Goal: Information Seeking & Learning: Compare options

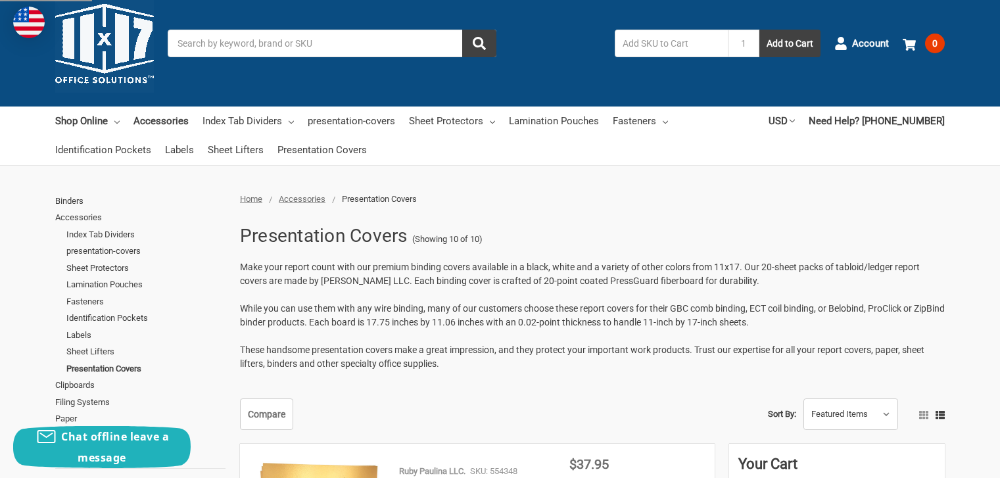
scroll to position [53, 0]
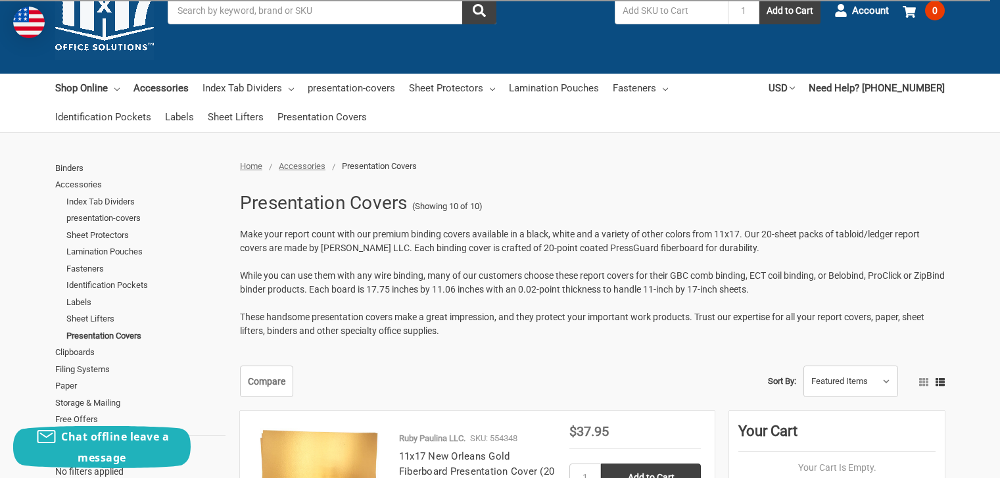
scroll to position [53, 0]
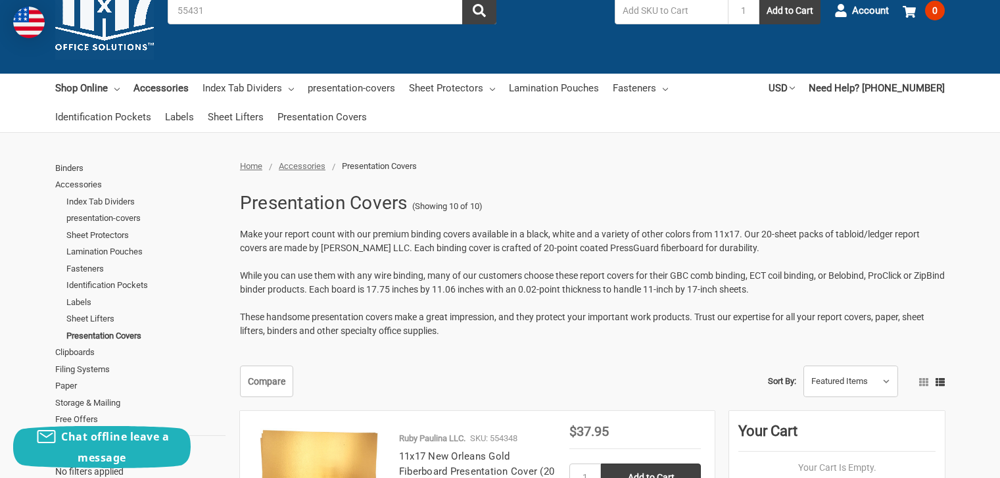
type input "554310"
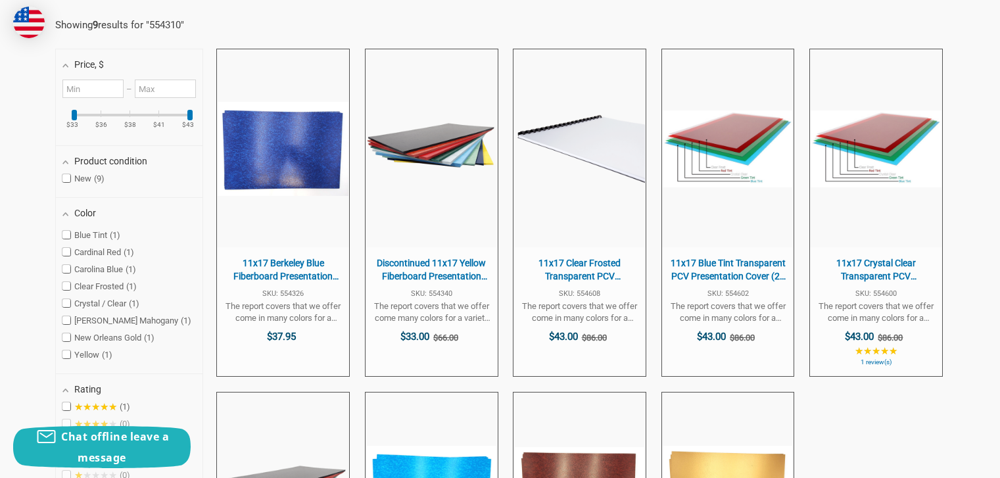
scroll to position [526, 0]
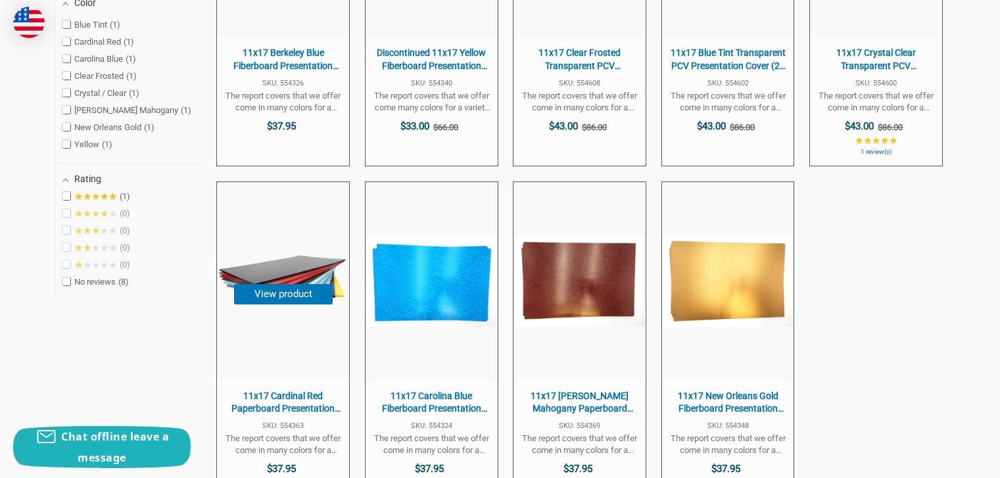
click at [276, 299] on button "View product" at bounding box center [283, 294] width 99 height 20
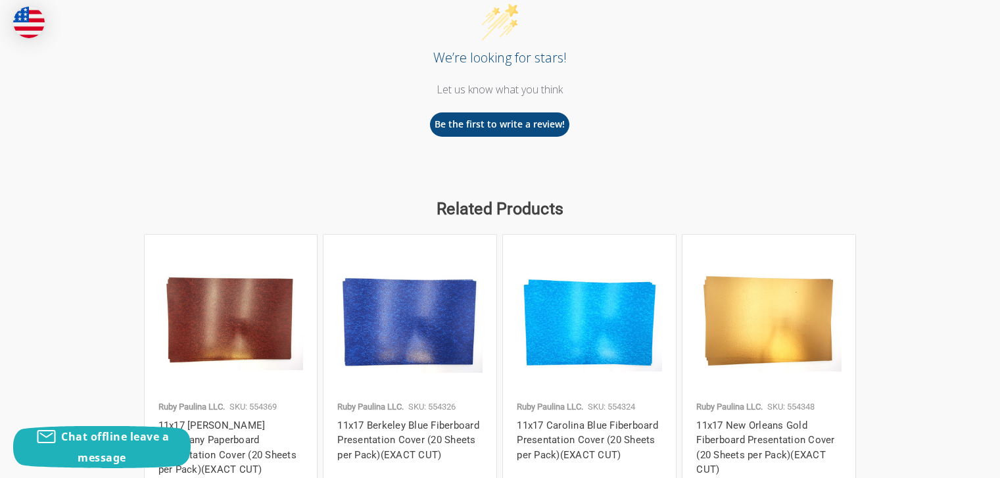
scroll to position [1577, 0]
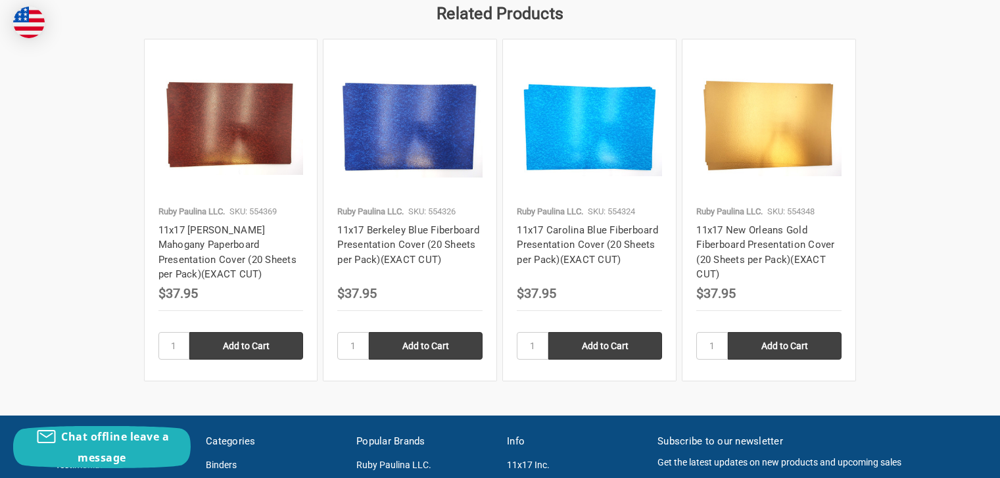
click at [412, 142] on img at bounding box center [409, 125] width 145 height 103
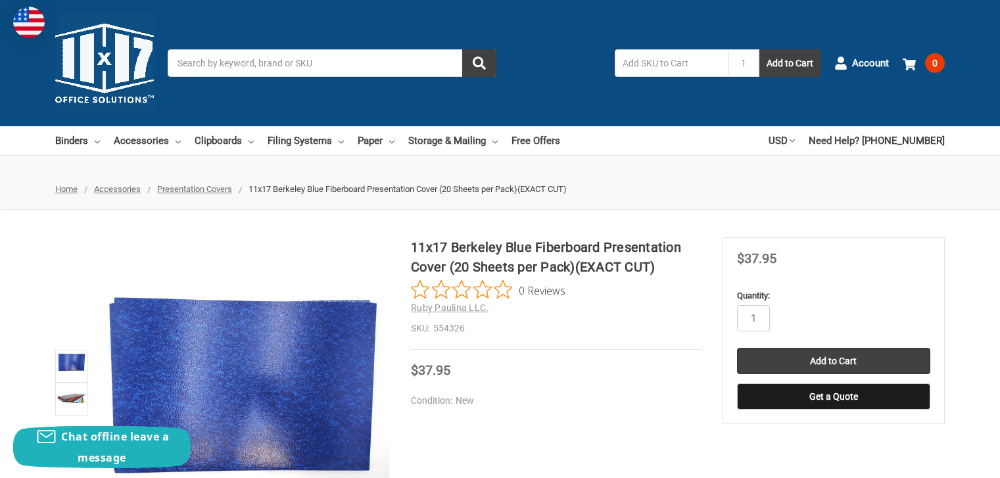
drag, startPoint x: 536, startPoint y: 249, endPoint x: 446, endPoint y: 266, distance: 91.6
click at [446, 266] on h1 "11x17 Berkeley Blue Fiberboard Presentation Cover (20 Sheets per Pack)(EXACT CU…" at bounding box center [556, 256] width 290 height 39
click at [206, 63] on input "Search" at bounding box center [332, 63] width 329 height 28
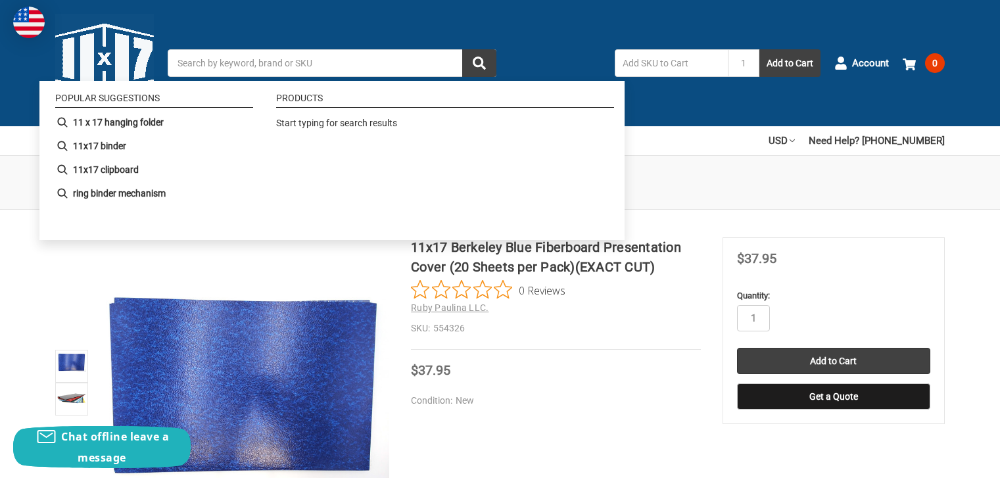
type input "Fiberboard Presentation Cover"
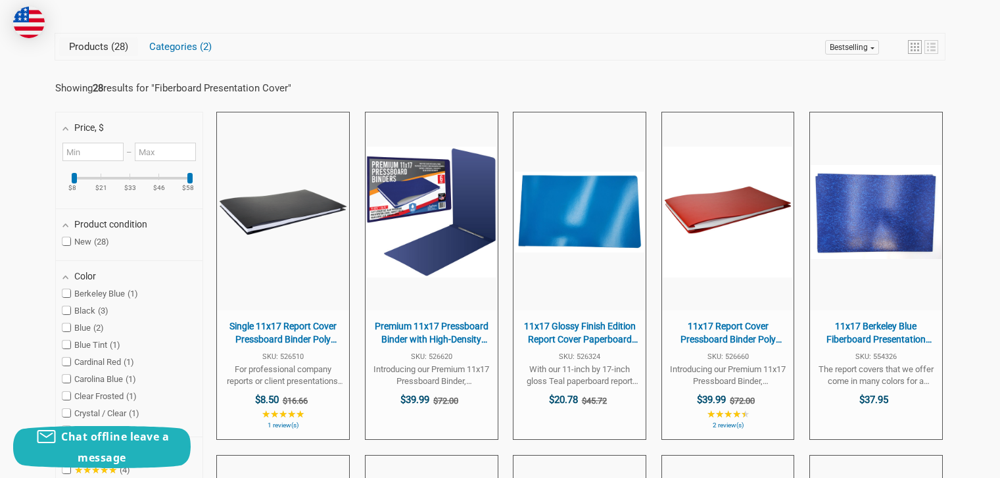
scroll to position [316, 0]
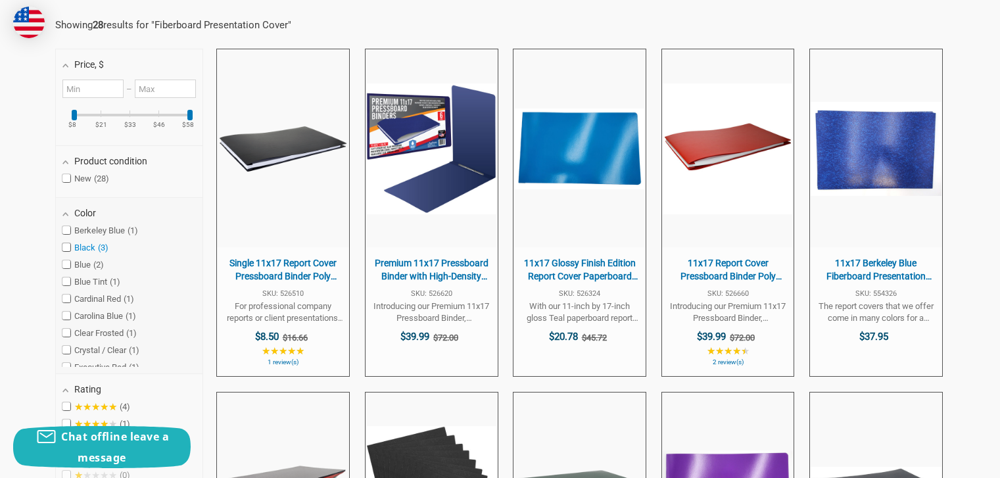
click at [68, 245] on span at bounding box center [66, 247] width 8 height 8
click at [68, 245] on input "Black 3" at bounding box center [66, 247] width 9 height 9
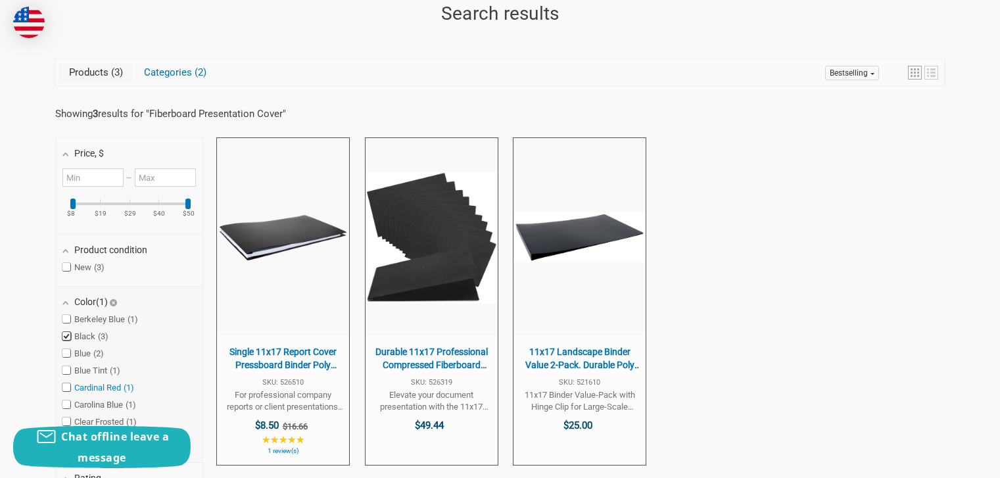
scroll to position [331, 0]
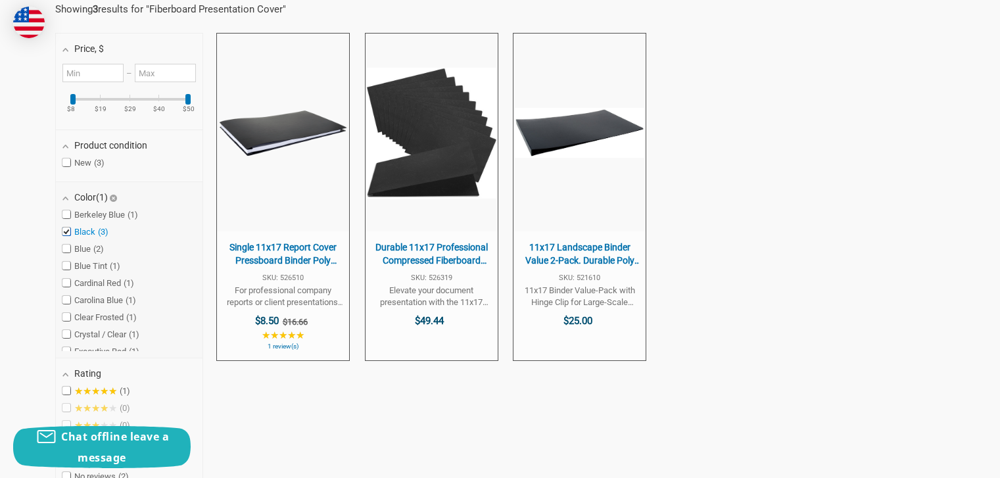
click at [68, 230] on span at bounding box center [66, 232] width 8 height 8
click at [68, 230] on input "Black 3" at bounding box center [66, 232] width 9 height 9
checkbox input "false"
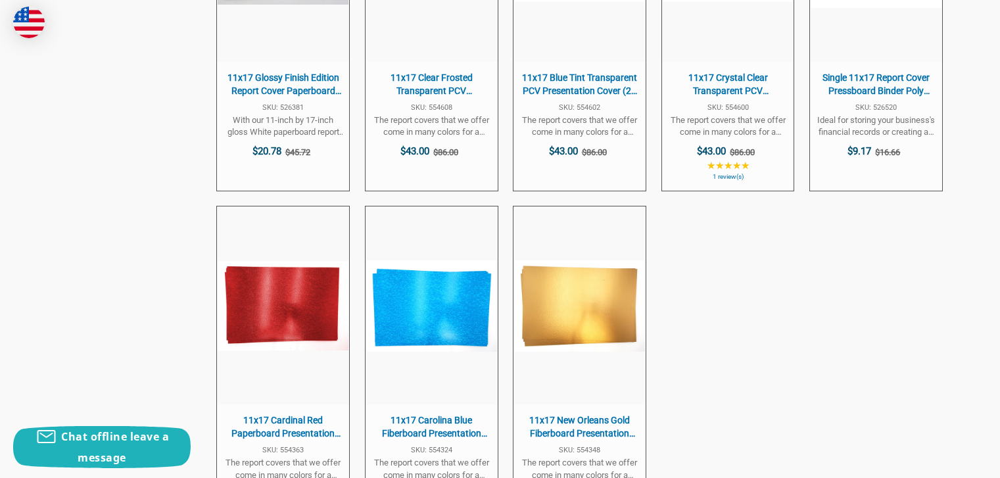
scroll to position [1963, 0]
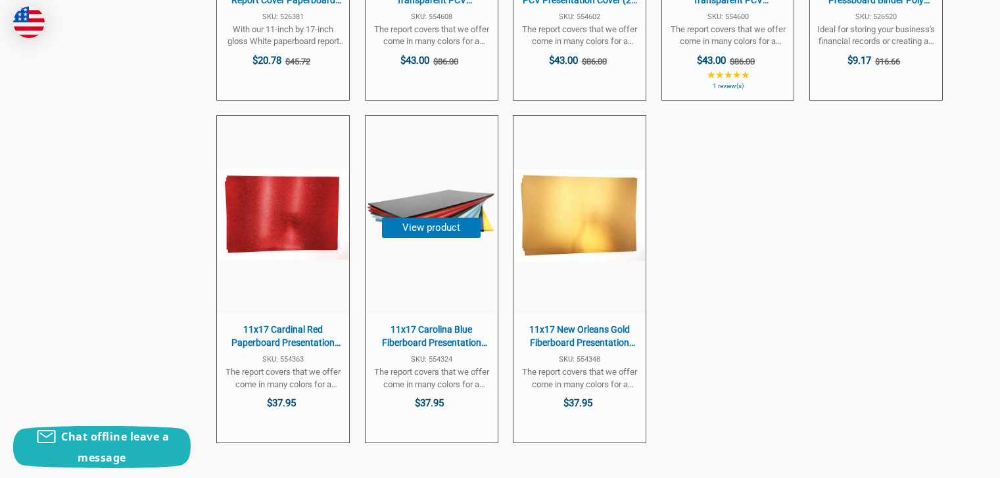
click at [439, 213] on img "11x17 Carolina Blue Fiberboard Presentation Cover (20 Sheets per Pack)(EXACT CU…" at bounding box center [431, 215] width 131 height 131
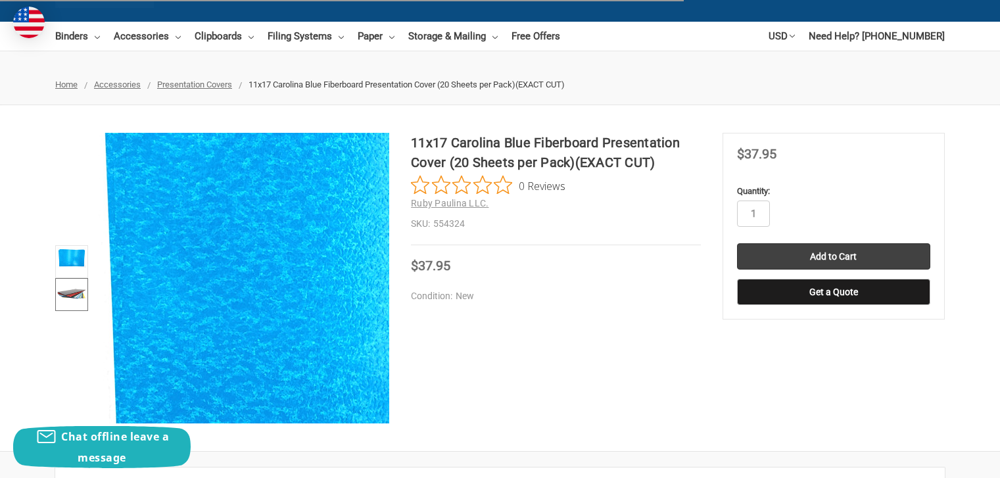
scroll to position [105, 0]
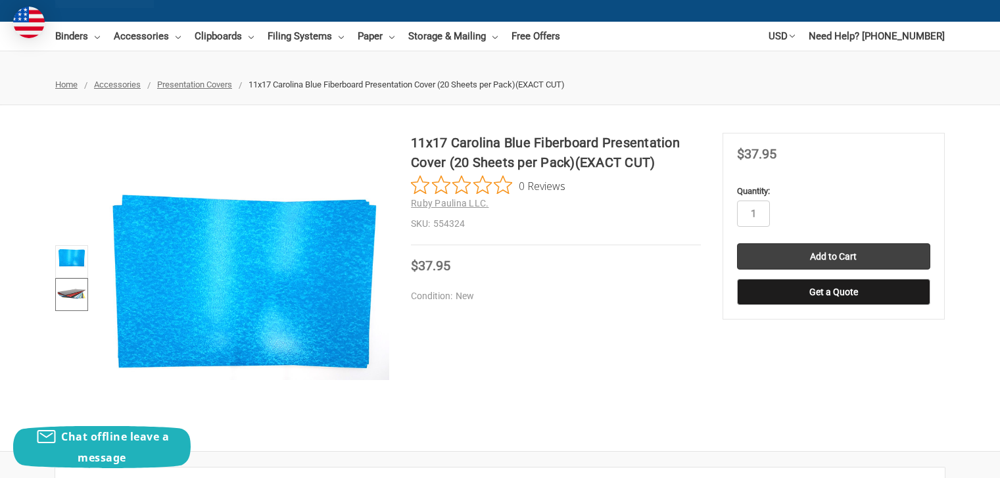
click at [70, 290] on img at bounding box center [71, 294] width 29 height 29
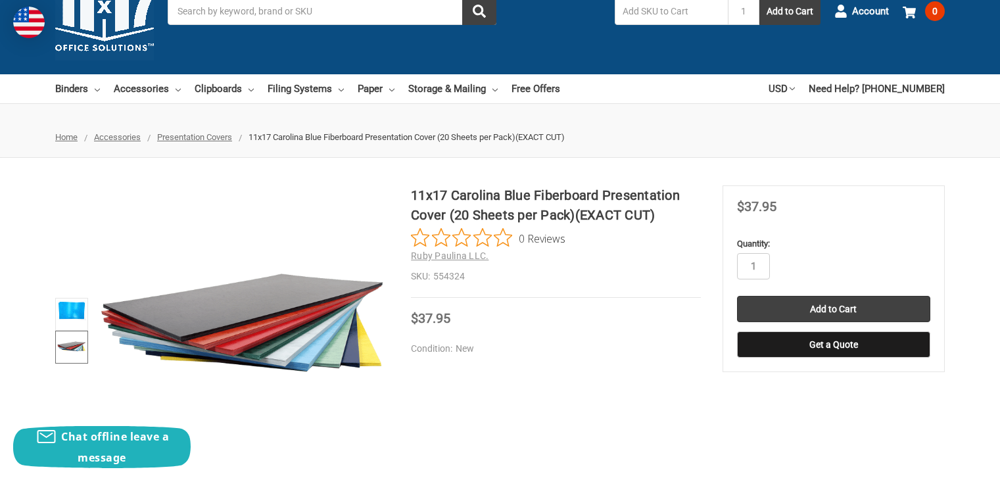
scroll to position [0, 0]
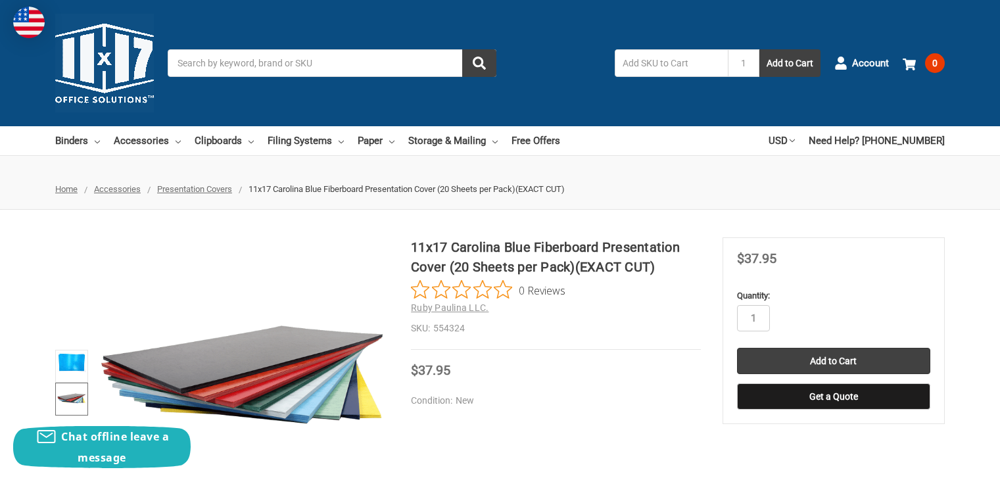
click at [230, 63] on input "Search" at bounding box center [332, 63] width 329 height 28
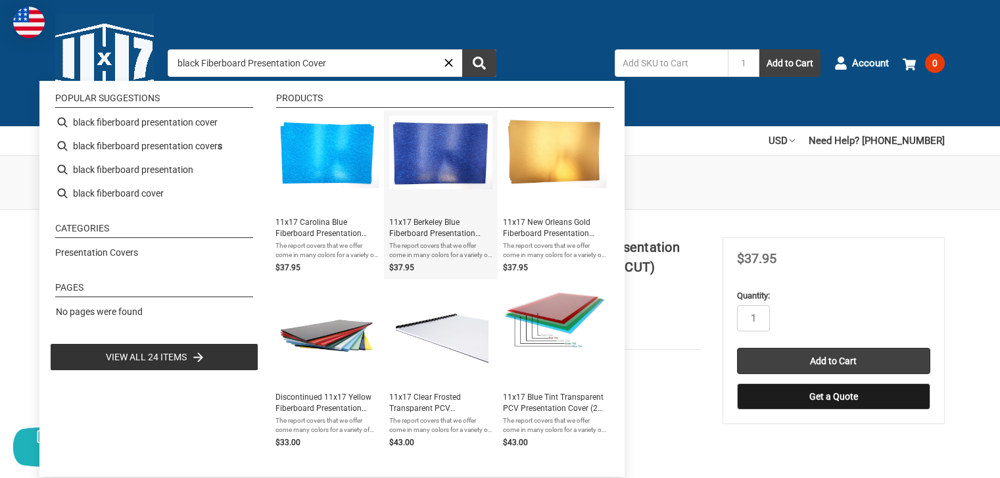
type input "black Fiberboard Presentation Cover"
click at [437, 160] on img "11x17 Berkeley Blue Fiberboard Presentation Cover (20 Sheets per Pack)(EXACT CU…" at bounding box center [440, 153] width 103 height 74
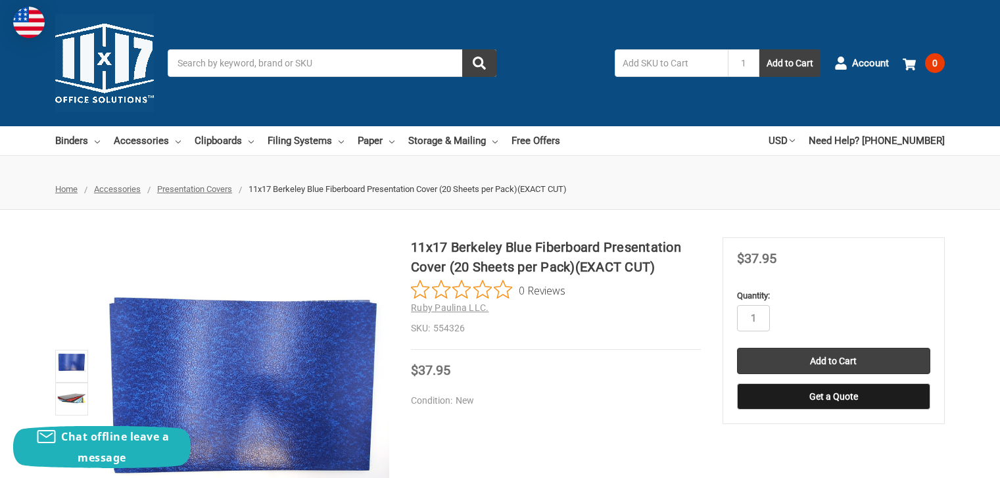
drag, startPoint x: 445, startPoint y: 265, endPoint x: 421, endPoint y: 252, distance: 27.3
click at [420, 252] on h1 "11x17 Berkeley Blue Fiberboard Presentation Cover (20 Sheets per Pack)(EXACT CU…" at bounding box center [556, 256] width 290 height 39
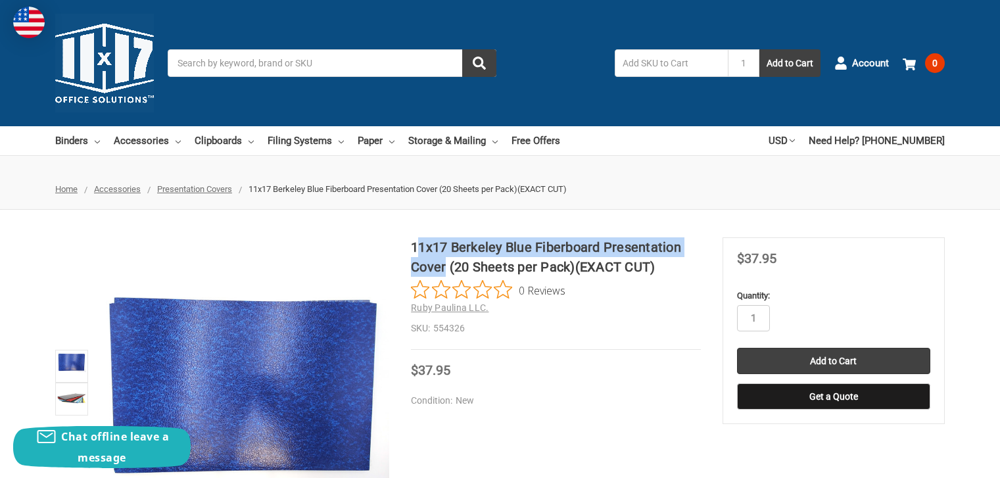
drag, startPoint x: 572, startPoint y: 267, endPoint x: 414, endPoint y: 239, distance: 160.9
click at [413, 239] on h1 "11x17 Berkeley Blue Fiberboard Presentation Cover (20 Sheets per Pack)(EXACT CU…" at bounding box center [556, 256] width 290 height 39
click at [318, 64] on input "Search" at bounding box center [332, 63] width 329 height 28
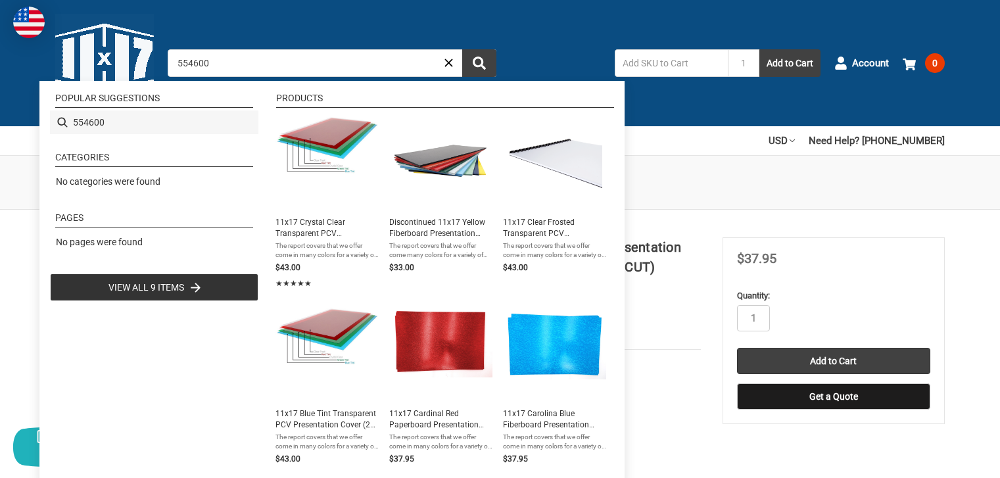
type input "554600"
click at [87, 121] on li "554600" at bounding box center [154, 122] width 208 height 24
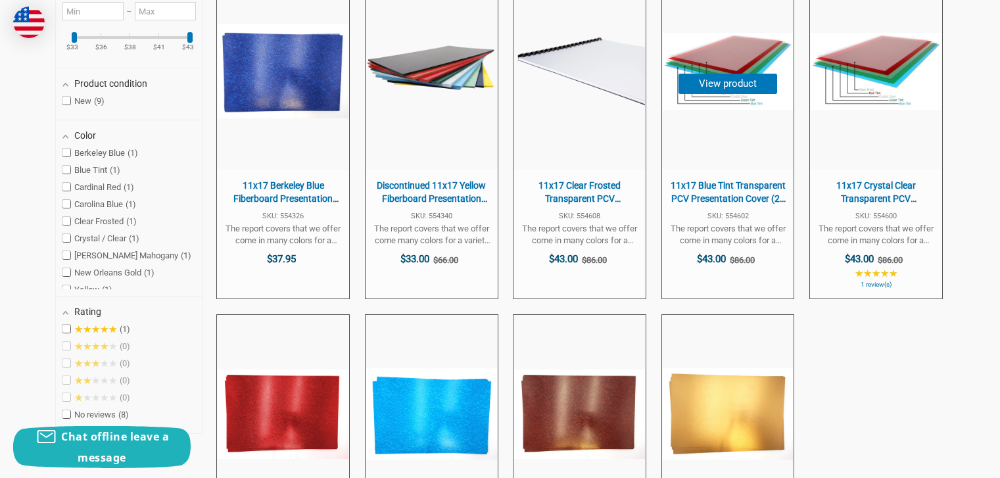
scroll to position [368, 0]
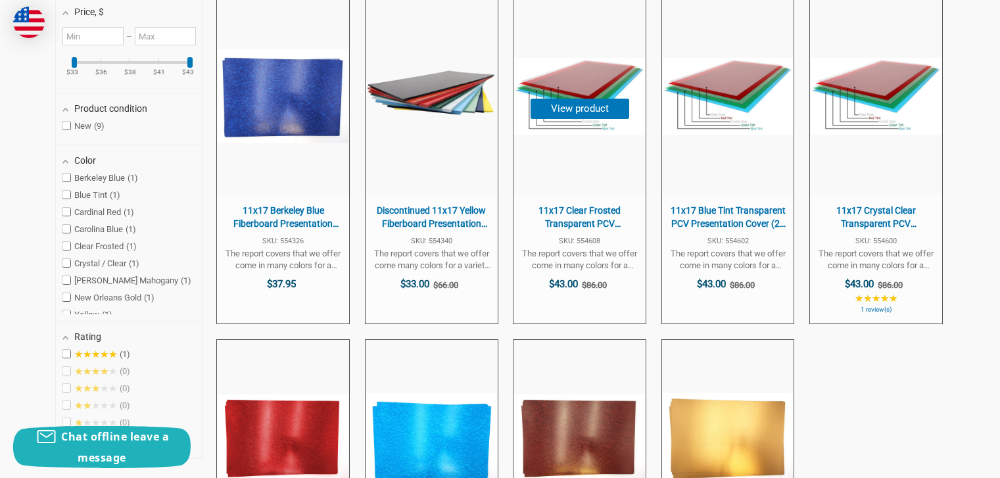
click at [572, 103] on button "View product" at bounding box center [580, 109] width 99 height 20
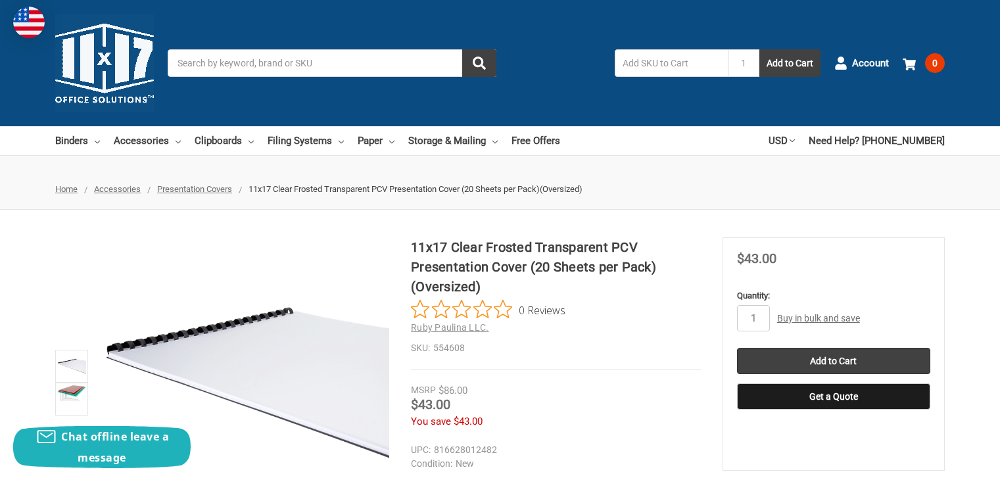
drag, startPoint x: 0, startPoint y: 0, endPoint x: 665, endPoint y: 272, distance: 718.1
click at [664, 272] on h1 "11x17 Clear Frosted Transparent PCV Presentation Cover (20 Sheets per Pack)(Ove…" at bounding box center [556, 266] width 290 height 59
